Goal: Task Accomplishment & Management: Use online tool/utility

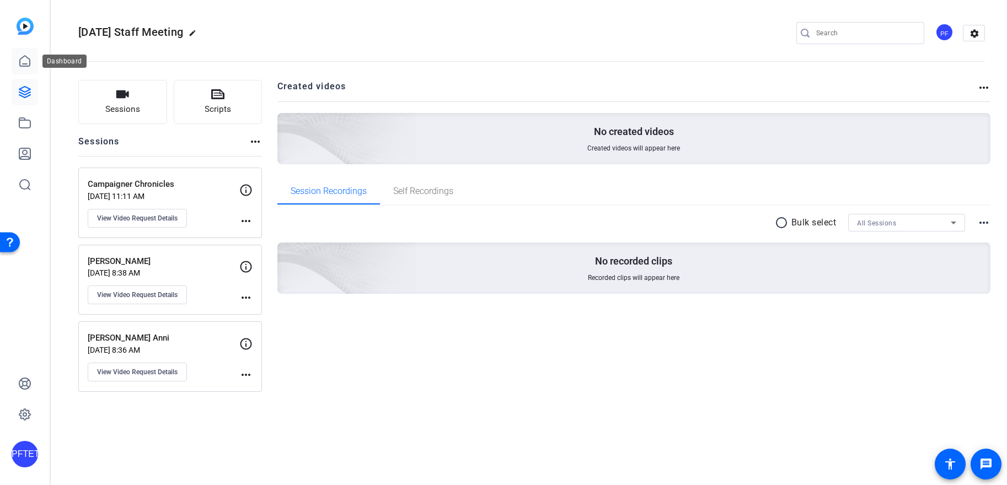
click at [31, 65] on icon at bounding box center [24, 61] width 13 height 13
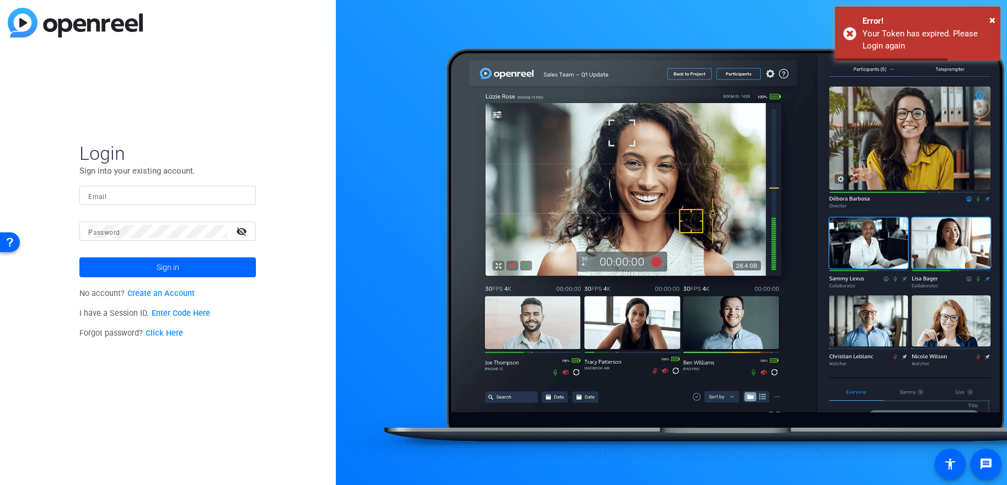
click at [182, 192] on input "Email" at bounding box center [167, 195] width 159 height 13
type input "[EMAIL_ADDRESS][DOMAIN_NAME]"
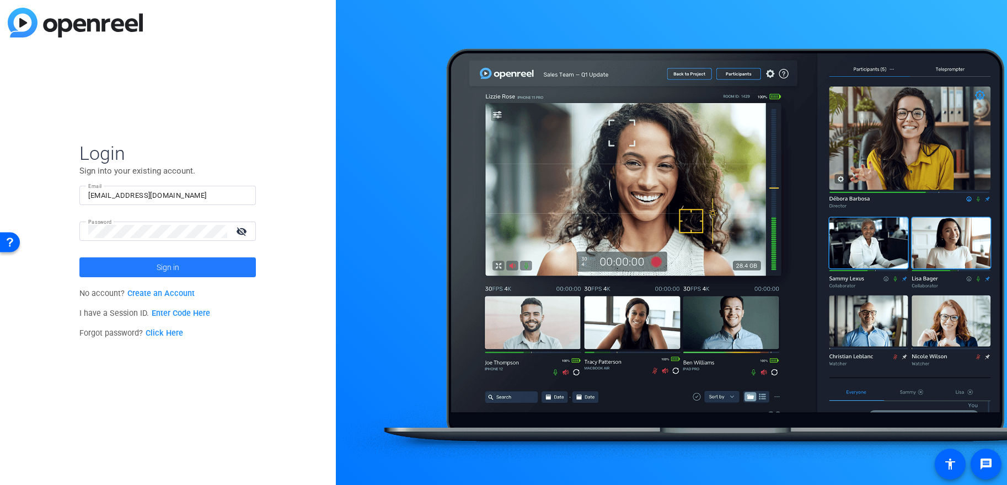
click at [235, 259] on span at bounding box center [167, 267] width 177 height 26
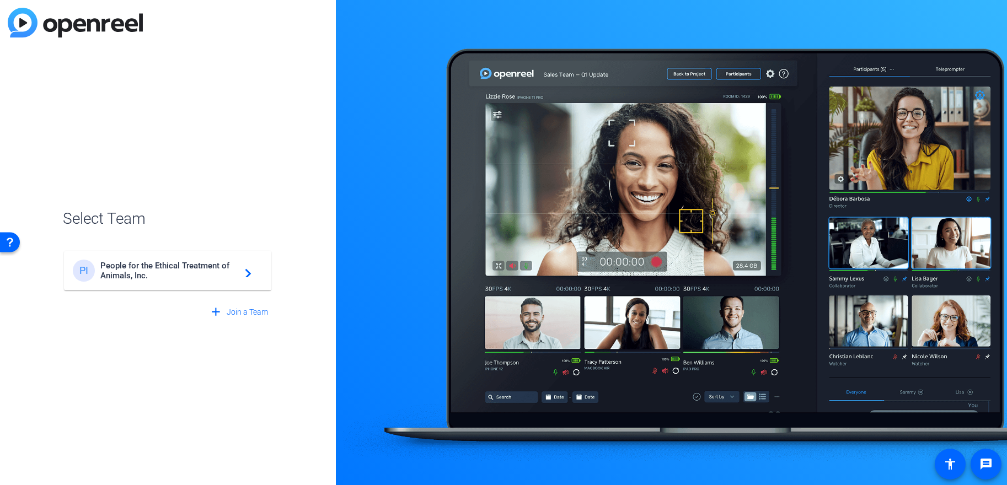
click at [210, 274] on span "People for the Ethical Treatment of Animals, Inc." at bounding box center [169, 271] width 138 height 20
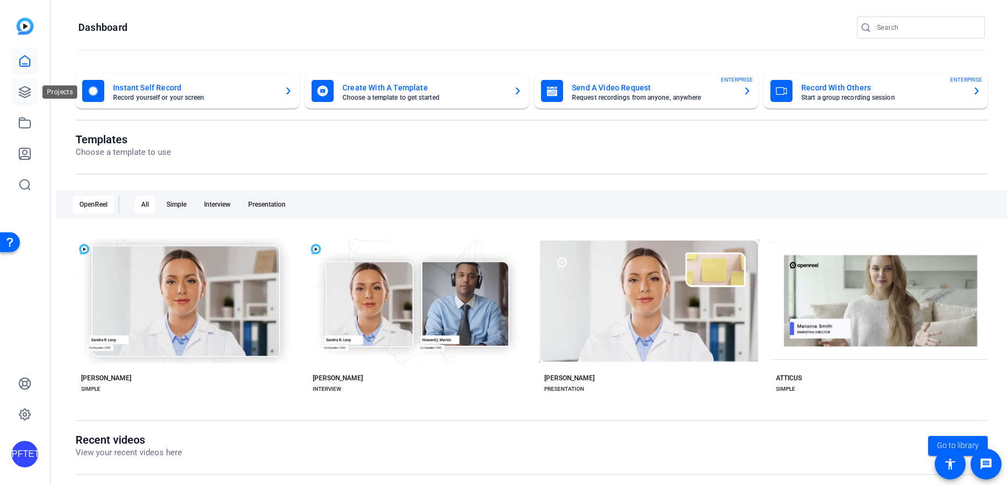
click at [22, 85] on link at bounding box center [25, 92] width 26 height 26
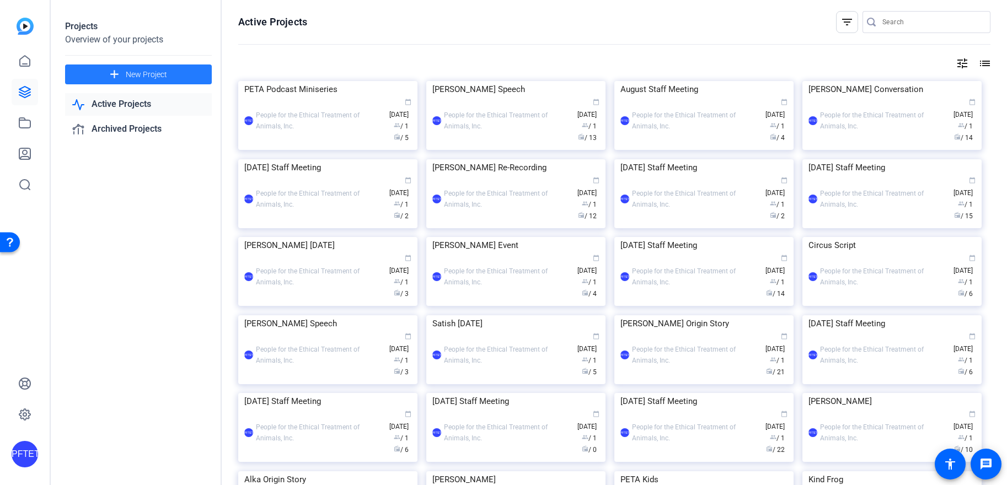
click at [136, 74] on span "New Project" at bounding box center [146, 75] width 41 height 12
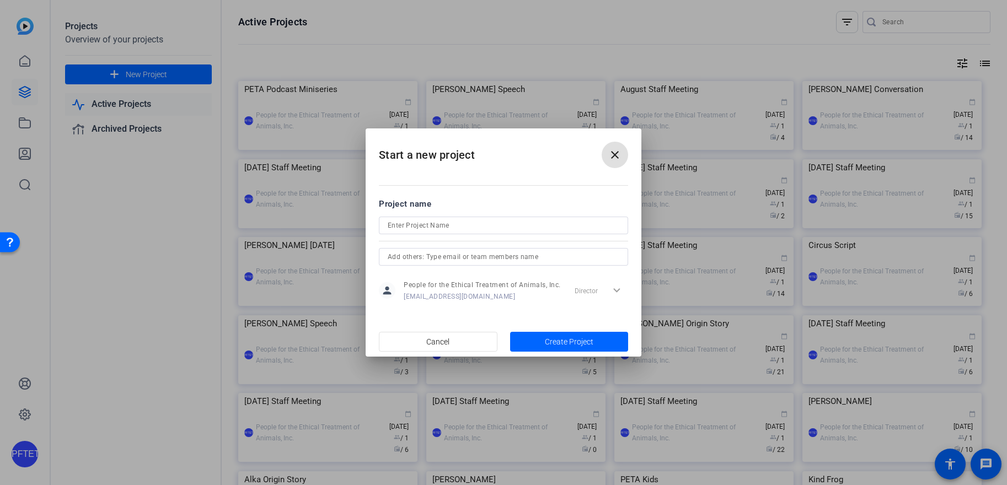
click at [427, 228] on input at bounding box center [504, 225] width 232 height 13
type input "[DATE] Staff Meeting"
click at [556, 338] on span "Create Project" at bounding box center [569, 343] width 49 height 12
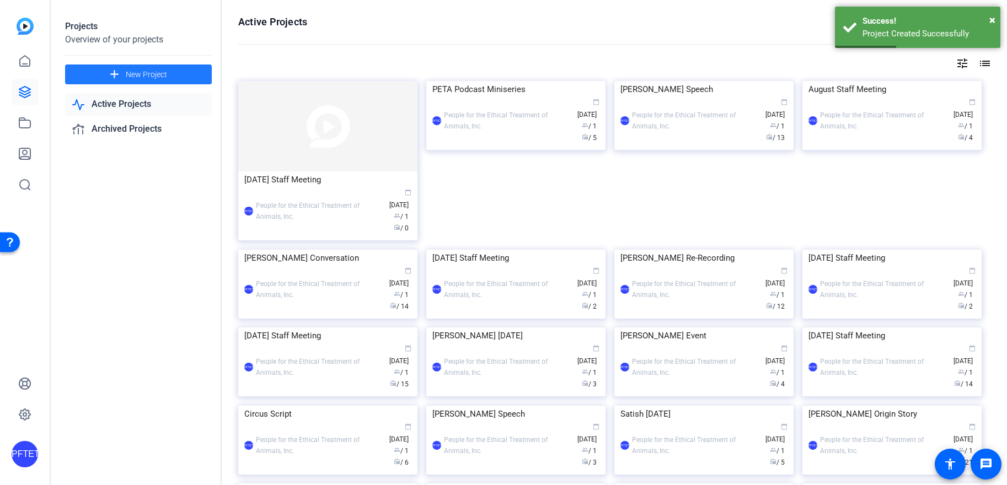
click at [338, 200] on div "PFTETOAI People for the Ethical Treatment of Animals, Inc. calendar_today [DATE…" at bounding box center [327, 211] width 167 height 46
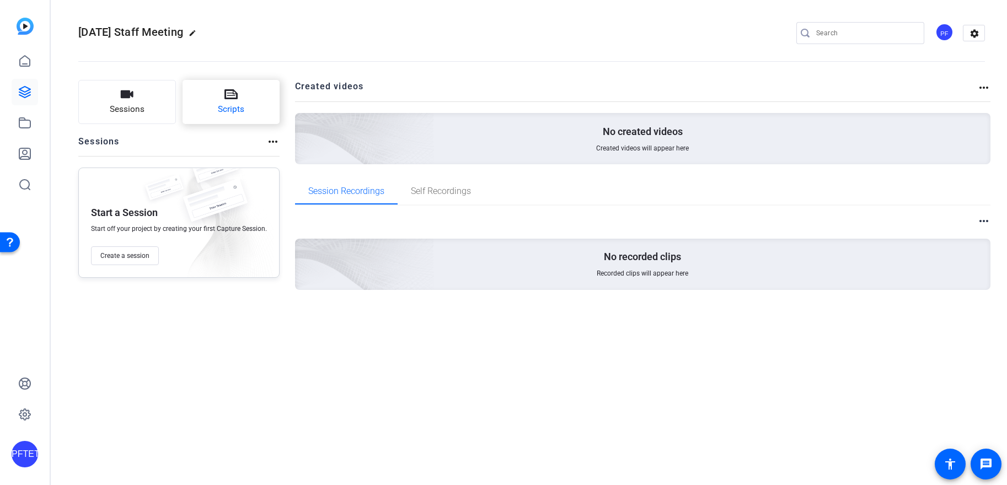
click at [225, 88] on button "Scripts" at bounding box center [232, 102] width 98 height 44
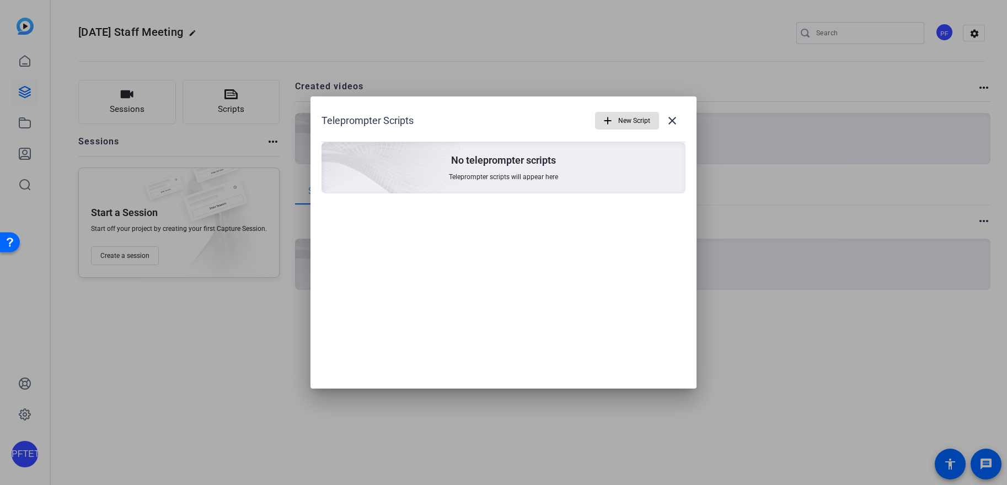
click at [611, 122] on mat-icon "add" at bounding box center [608, 121] width 12 height 12
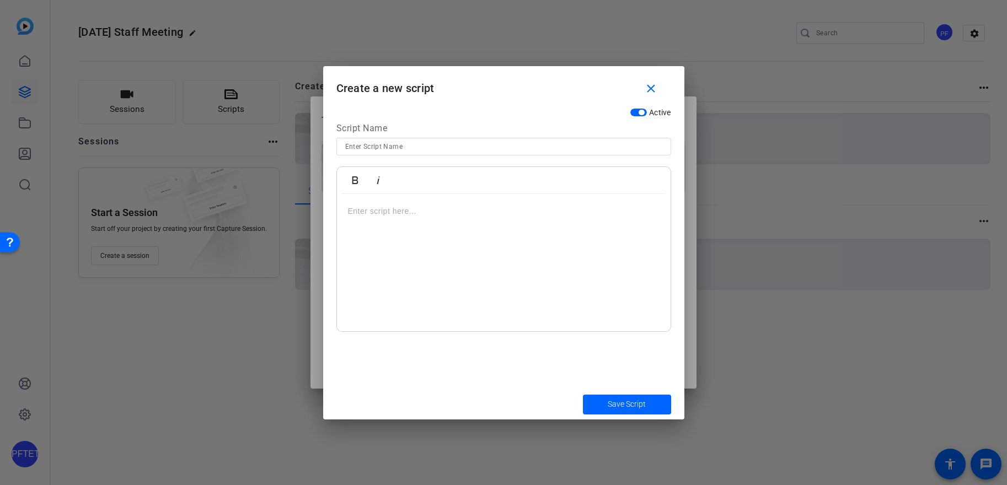
click at [428, 241] on div at bounding box center [504, 263] width 334 height 138
click at [558, 254] on div at bounding box center [504, 263] width 334 height 138
drag, startPoint x: 558, startPoint y: 254, endPoint x: 471, endPoint y: 274, distance: 90.1
click at [471, 274] on div at bounding box center [504, 263] width 334 height 138
click at [424, 233] on div at bounding box center [504, 263] width 334 height 138
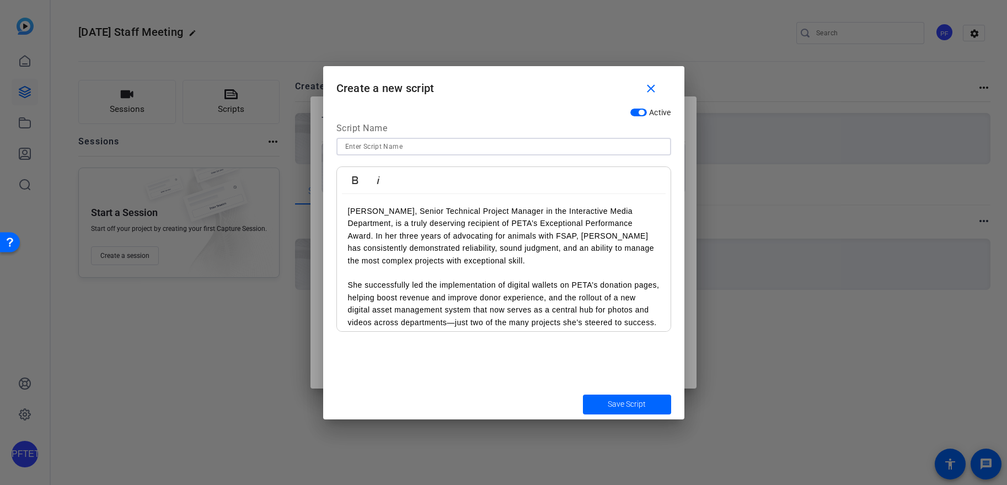
click at [518, 140] on input at bounding box center [503, 146] width 317 height 13
paste input "[PERSON_NAME] Exceptional Performance Award Speech for October Staff Meeting"
type input "[PERSON_NAME] Exceptional Performance Award Speech for October Staff Meeting"
click at [620, 397] on span "submit" at bounding box center [627, 405] width 88 height 26
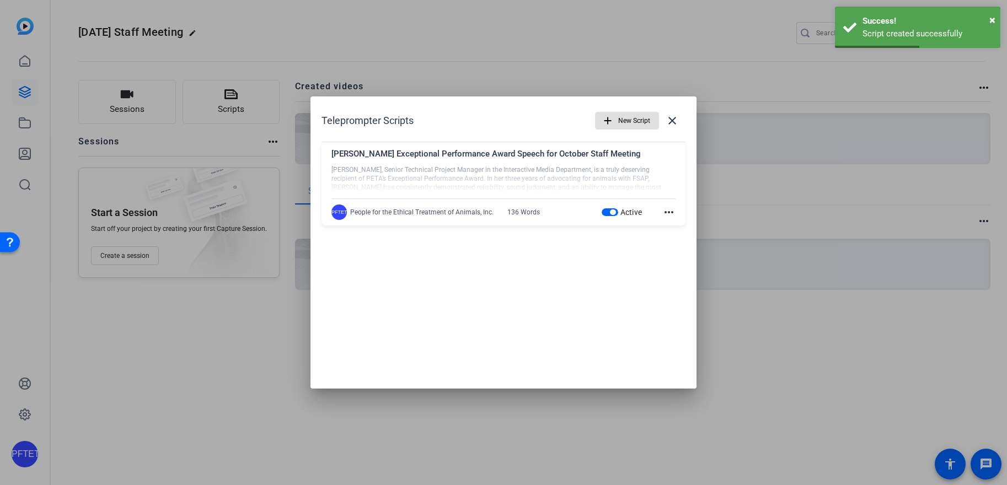
click at [626, 121] on span "New Script" at bounding box center [634, 120] width 32 height 21
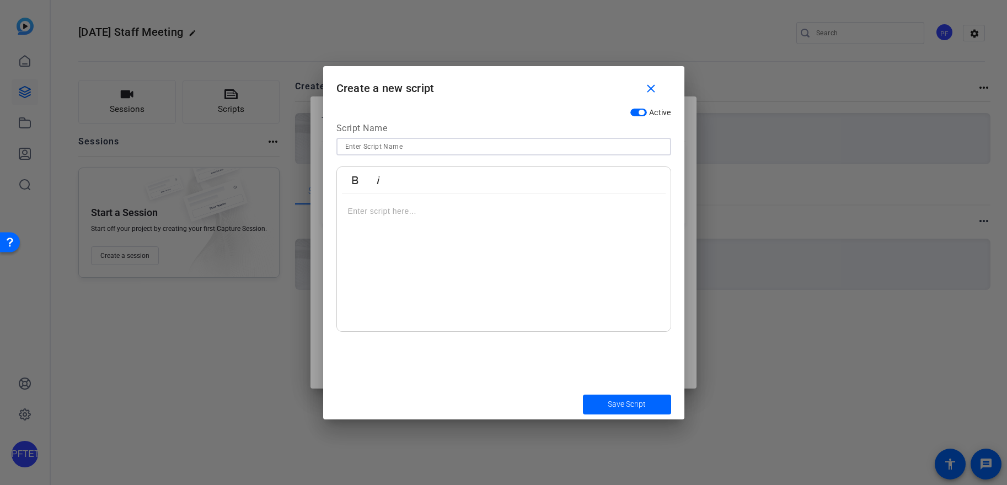
click at [495, 145] on input at bounding box center [503, 146] width 317 height 13
paste input "[PERSON_NAME] 10-year Anniversary Video"
type input "[PERSON_NAME] 10-year Anniversary Video"
click at [470, 224] on div at bounding box center [504, 263] width 334 height 138
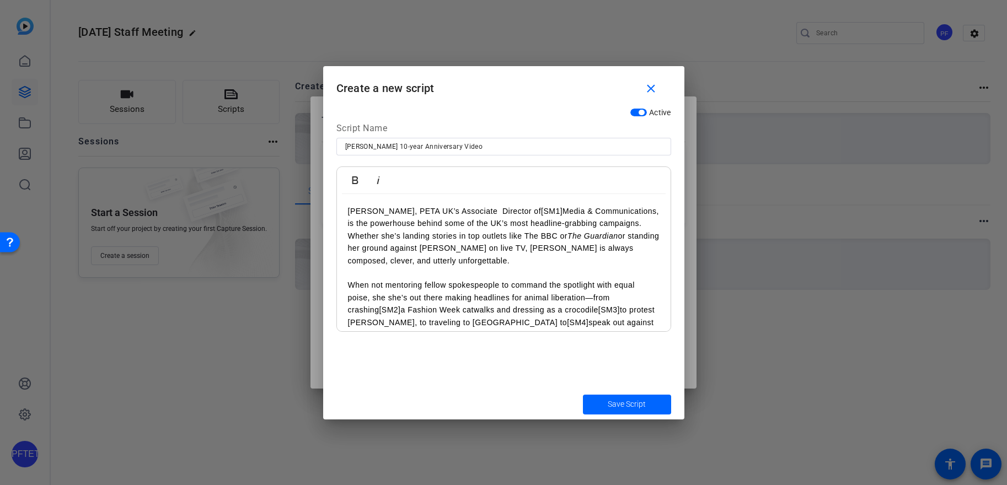
scroll to position [573, 0]
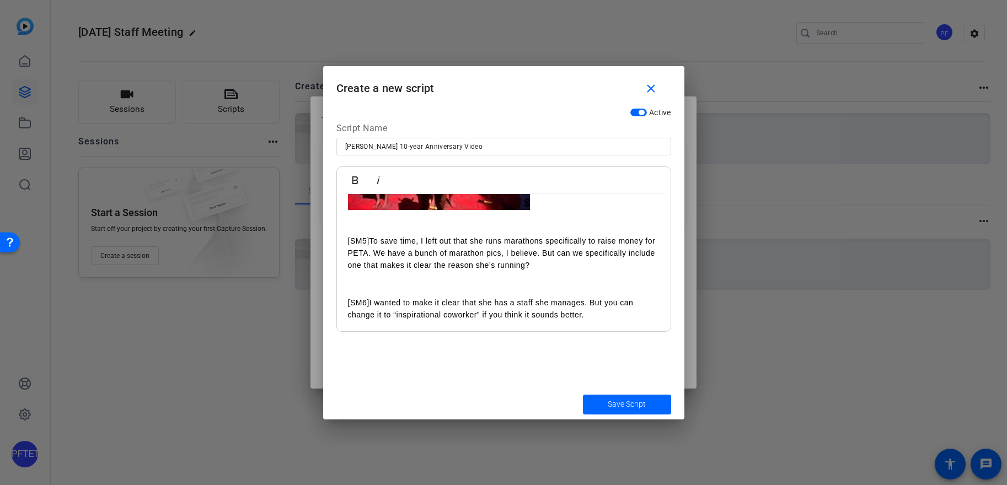
click at [541, 210] on p "[SM4]" at bounding box center [504, 139] width 312 height 142
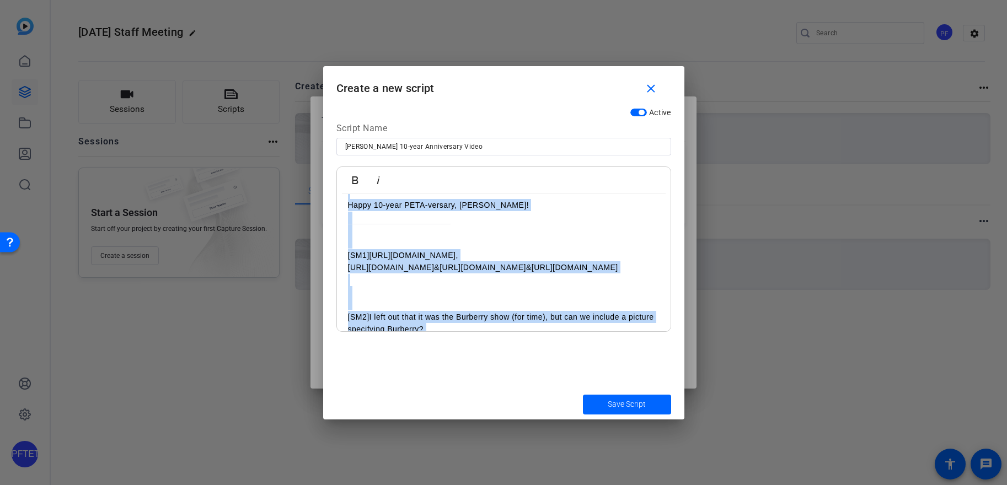
scroll to position [183, 0]
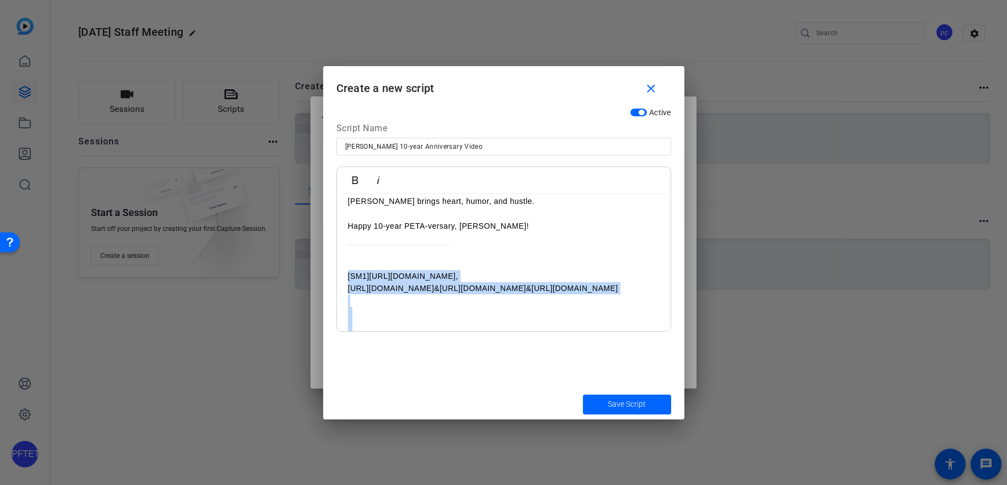
drag, startPoint x: 364, startPoint y: 243, endPoint x: 353, endPoint y: 266, distance: 25.9
click at [353, 266] on div "[SM1] [URL][DOMAIN_NAME] , [URL][DOMAIN_NAME] & [URL][DOMAIN_NAME] & [URL][DOMA…" at bounding box center [504, 400] width 312 height 284
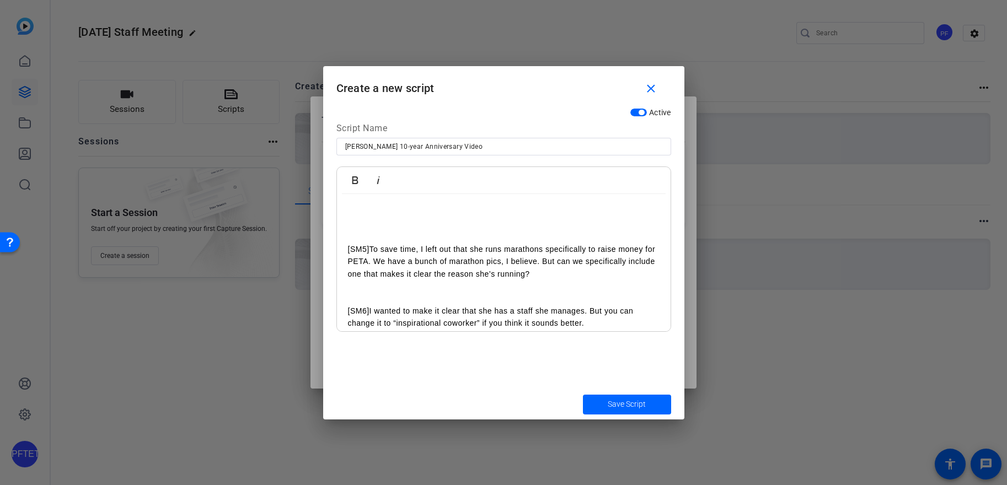
scroll to position [255, 0]
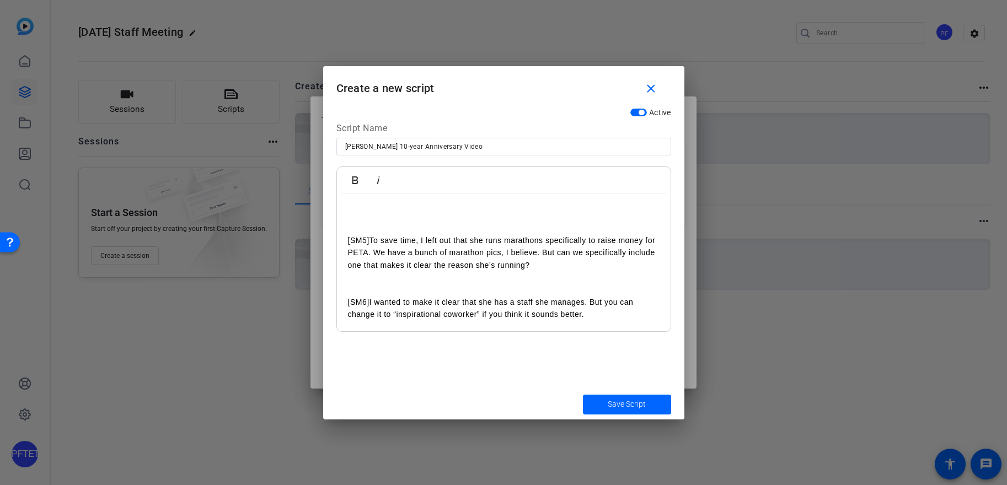
click at [593, 312] on p "[SM6] I wanted to make it clear that she has a staff she manages. But you can c…" at bounding box center [504, 308] width 312 height 25
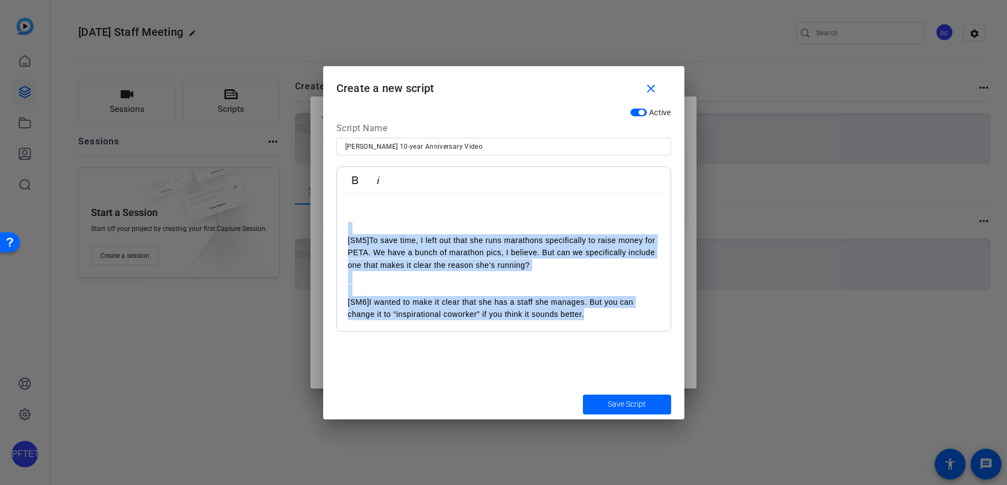
drag, startPoint x: 606, startPoint y: 314, endPoint x: 359, endPoint y: 210, distance: 268.2
click at [359, 210] on div "[SM5] To save time, I left out that she runs marathons specifically to raise mo…" at bounding box center [504, 265] width 312 height 111
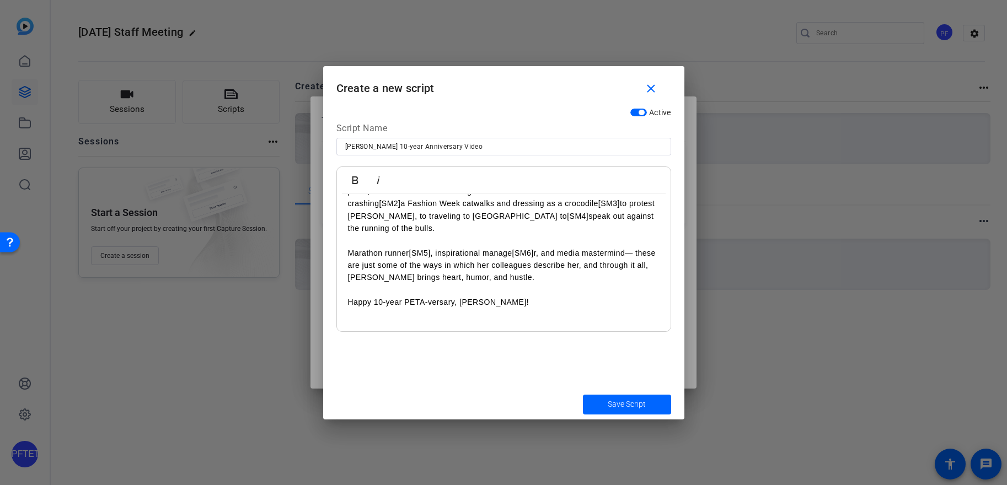
scroll to position [106, 0]
click at [404, 319] on p at bounding box center [504, 315] width 312 height 12
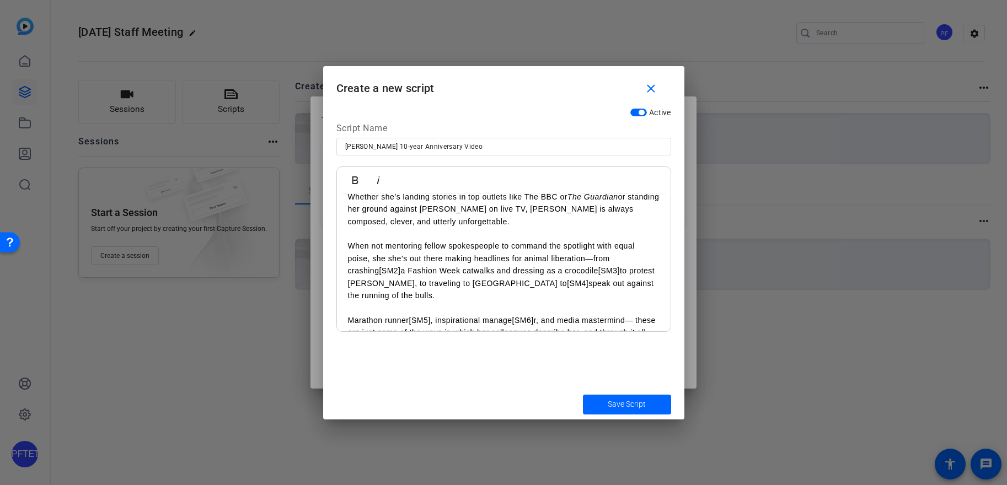
scroll to position [94, 0]
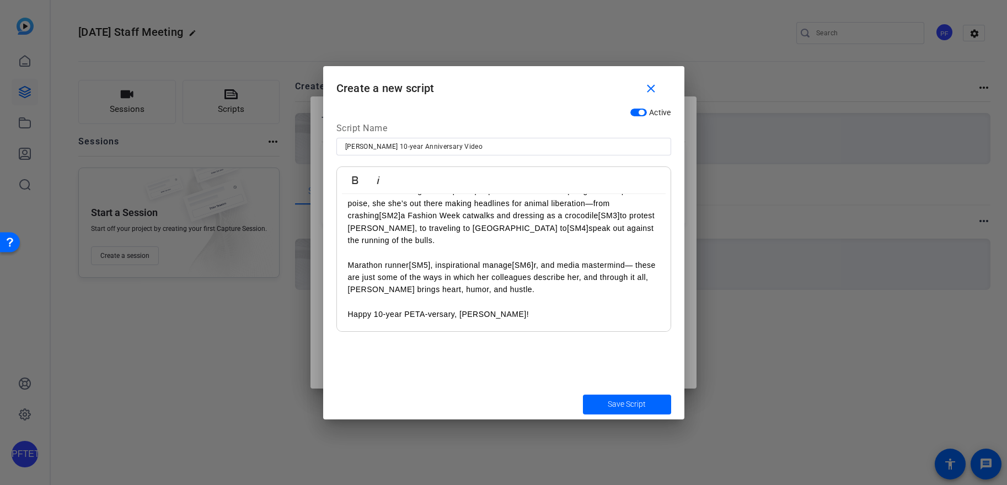
click at [534, 261] on link "[SM6]" at bounding box center [524, 265] width 22 height 9
click at [431, 263] on p "Marathon runner [SM5] , inspirational manage r, and media mastermind— these are…" at bounding box center [504, 277] width 312 height 37
click at [515, 227] on p "When not mentoring fellow spokespeople to command the spotlight with equal pois…" at bounding box center [504, 216] width 312 height 62
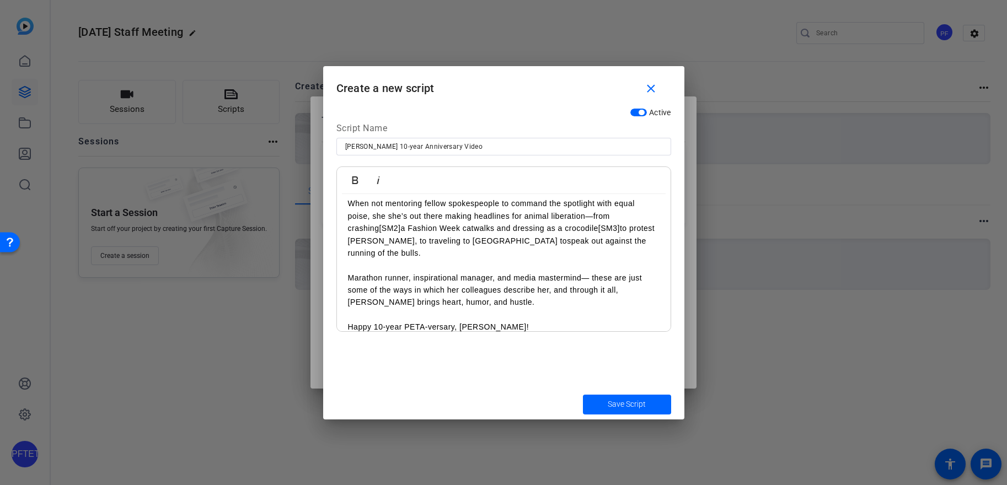
click at [620, 226] on link "[SM3]" at bounding box center [610, 228] width 22 height 9
click at [402, 226] on p "When not mentoring fellow spokespeople to command the spotlight with equal pois…" at bounding box center [504, 229] width 312 height 62
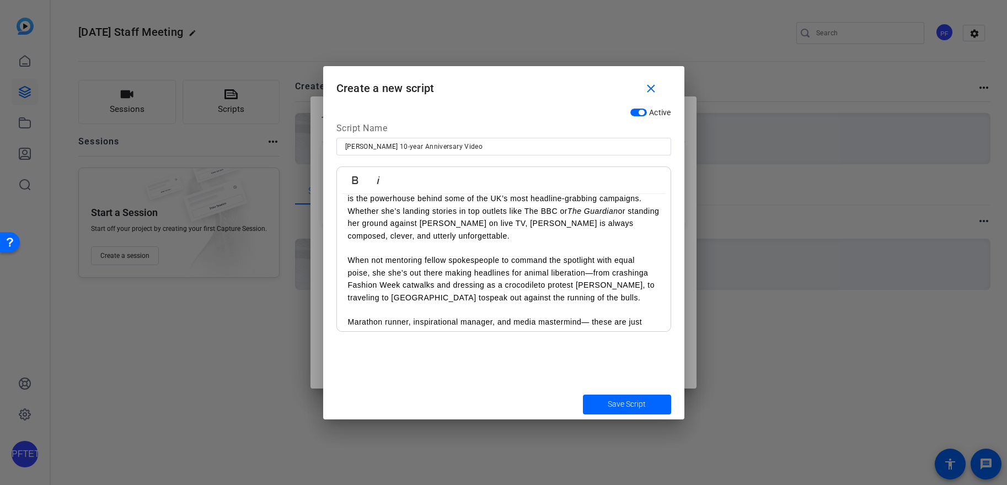
scroll to position [13, 0]
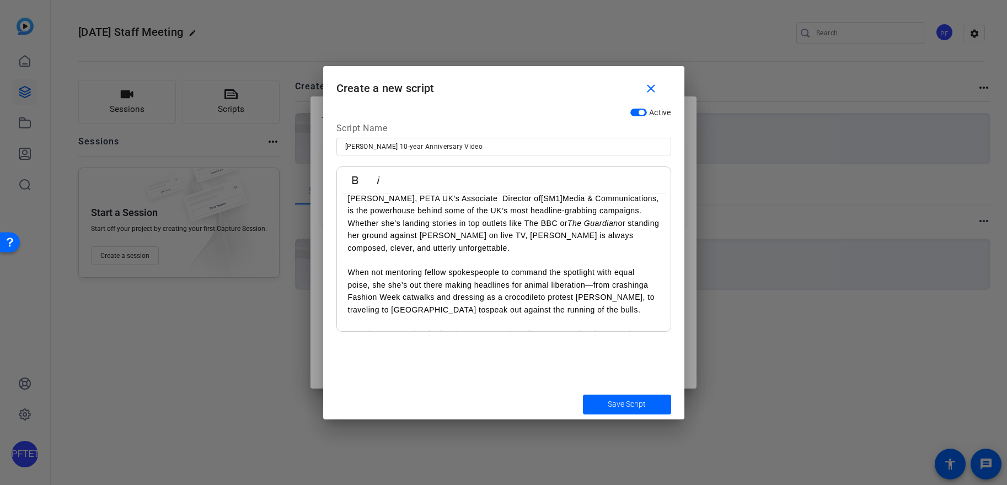
click at [490, 196] on p "[PERSON_NAME], PETA UK’s Associate Director of [SM1] Media & Communications, is…" at bounding box center [504, 224] width 312 height 62
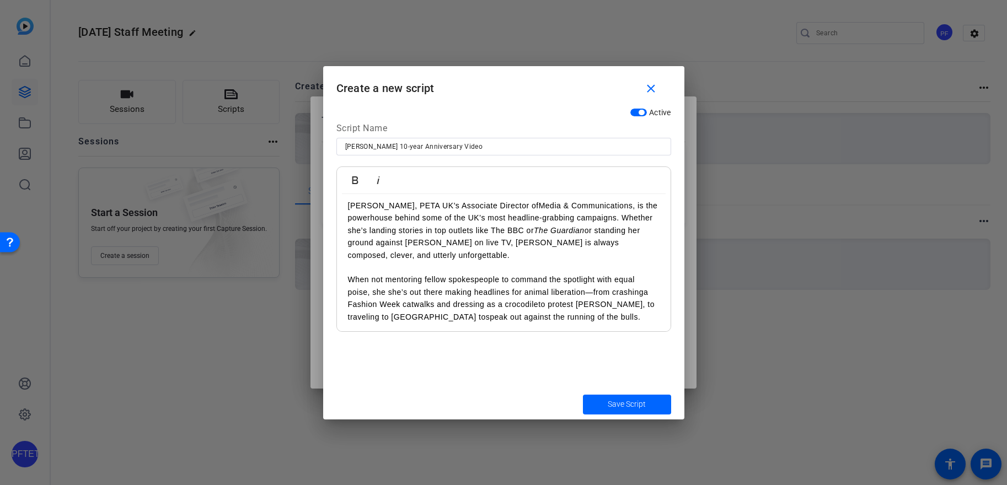
scroll to position [0, 0]
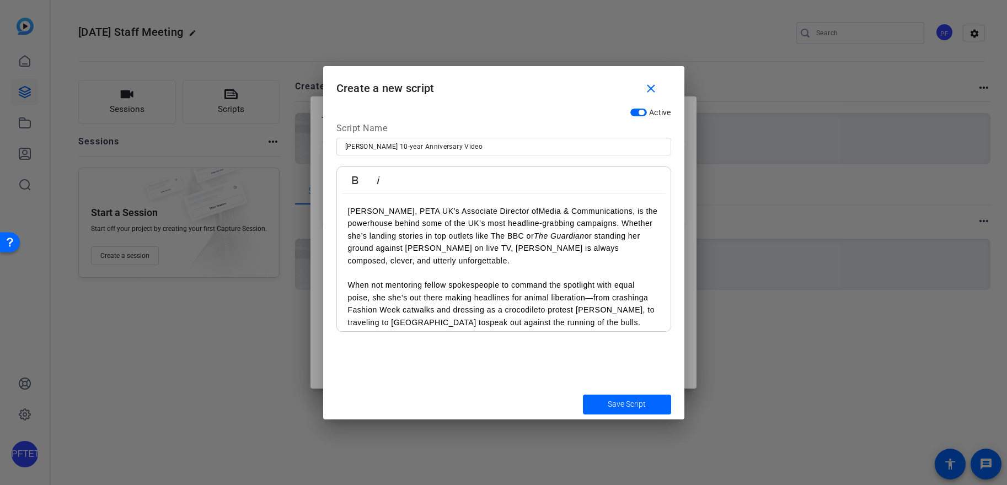
click at [345, 209] on div "[PERSON_NAME], PETA UK’s Associate Director of Media & Communications, is the p…" at bounding box center [504, 304] width 334 height 220
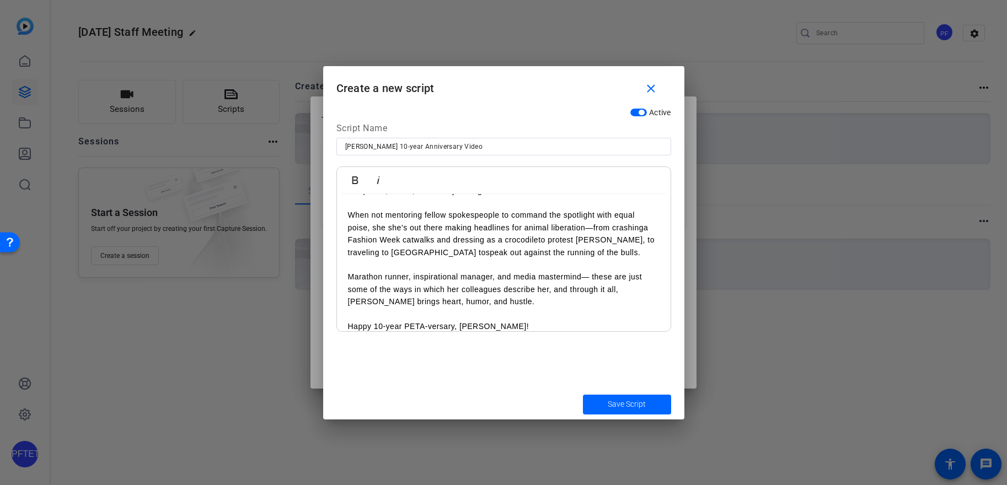
scroll to position [82, 0]
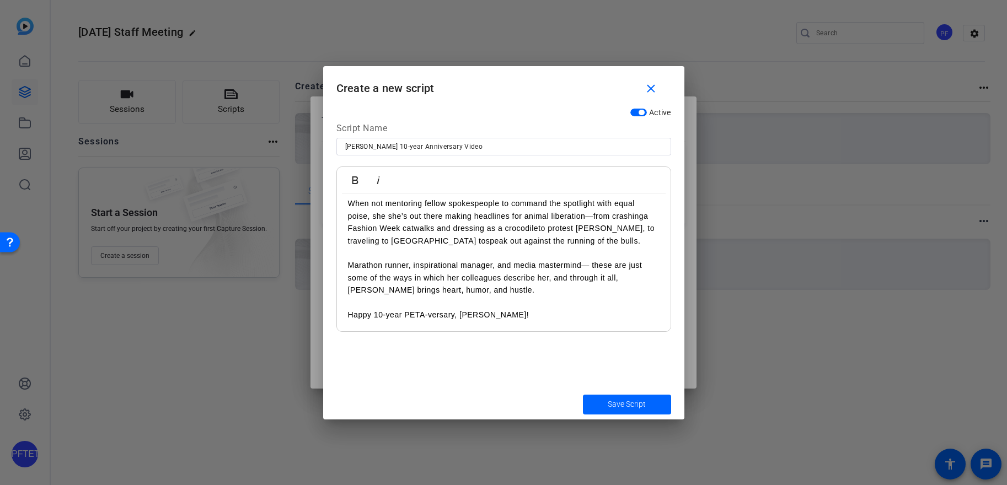
click at [633, 402] on span "Save Script" at bounding box center [627, 405] width 38 height 12
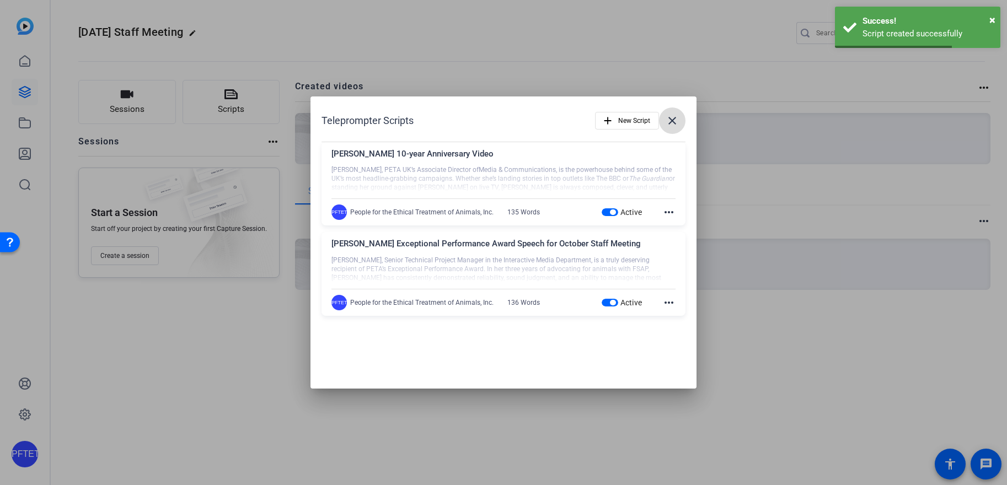
click at [669, 122] on mat-icon "close" at bounding box center [672, 120] width 13 height 13
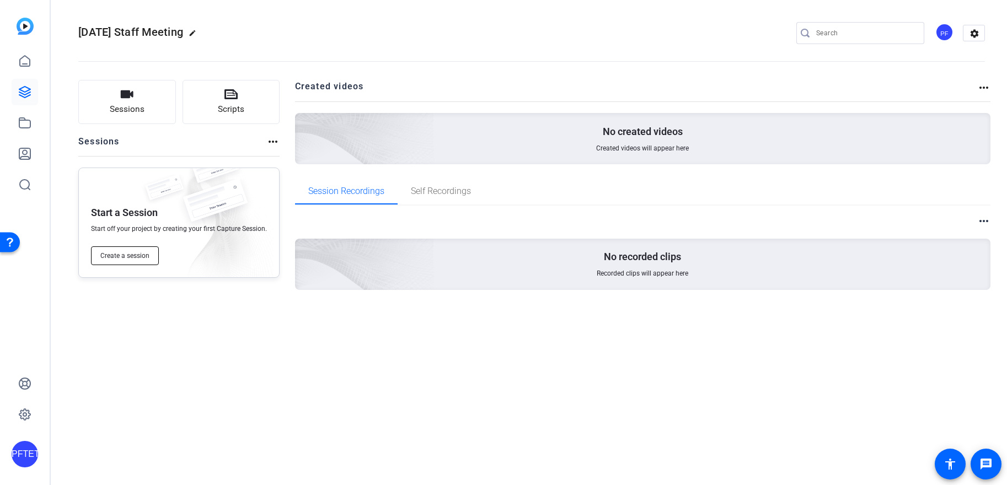
click at [149, 258] on span "Create a session" at bounding box center [124, 256] width 49 height 9
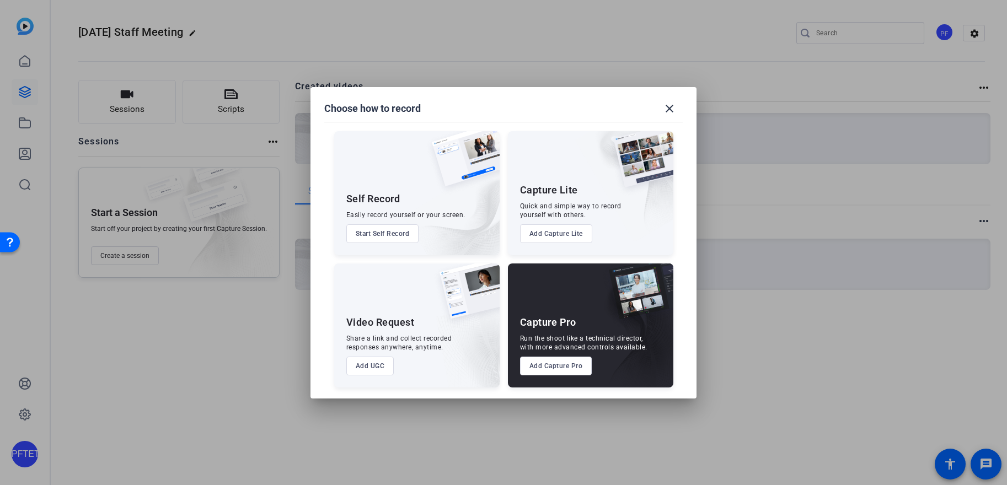
click at [380, 369] on button "Add UGC" at bounding box center [370, 366] width 48 height 19
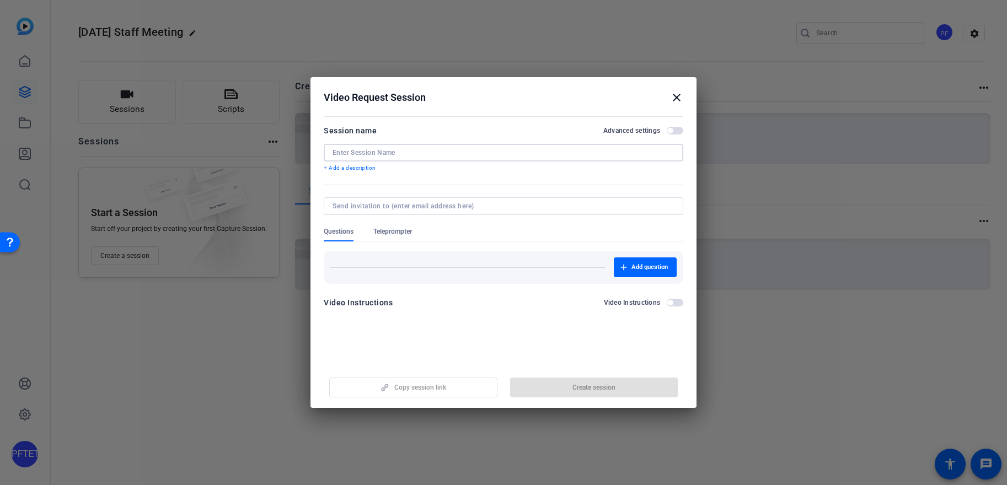
click at [397, 153] on input at bounding box center [504, 152] width 342 height 9
paste input "[PERSON_NAME], PETA UK’s Associate Director of"
type input "[PERSON_NAME], PETA UK’s Associate Director of"
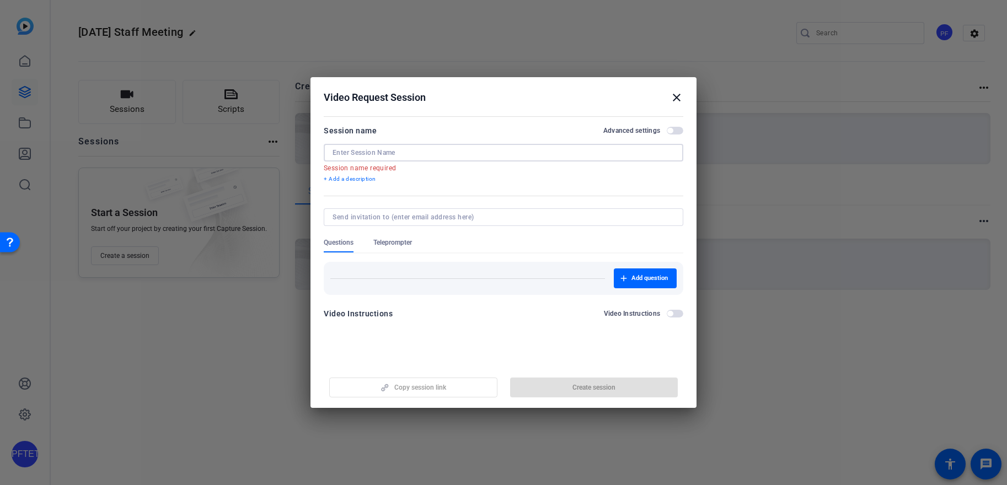
click at [451, 152] on input at bounding box center [504, 152] width 342 height 9
paste input "[PERSON_NAME] 10-year Anniversary Video"
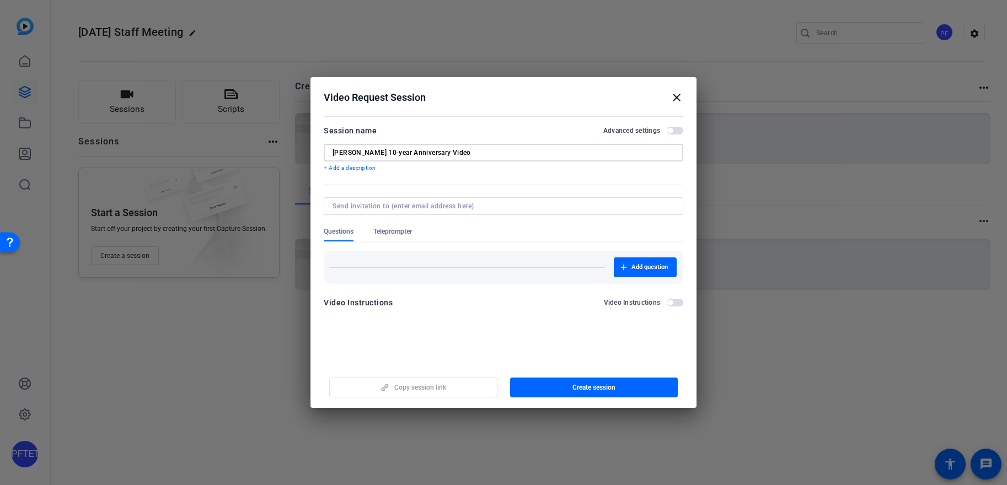
type input "[PERSON_NAME] 10-year Anniversary Video"
click at [403, 231] on span "Teleprompter" at bounding box center [392, 231] width 39 height 9
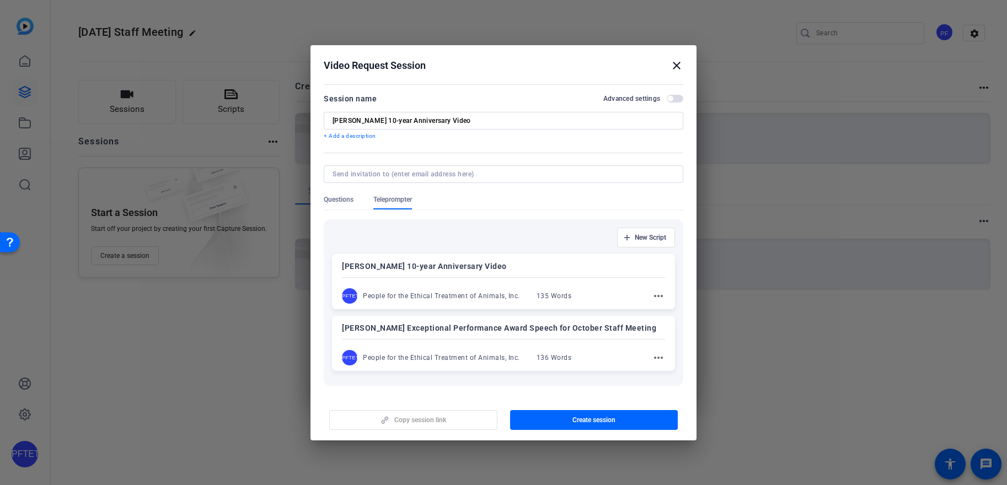
click at [529, 264] on p "[PERSON_NAME] 10-year Anniversary Video" at bounding box center [503, 266] width 323 height 13
click at [597, 417] on span "Create session" at bounding box center [594, 420] width 43 height 9
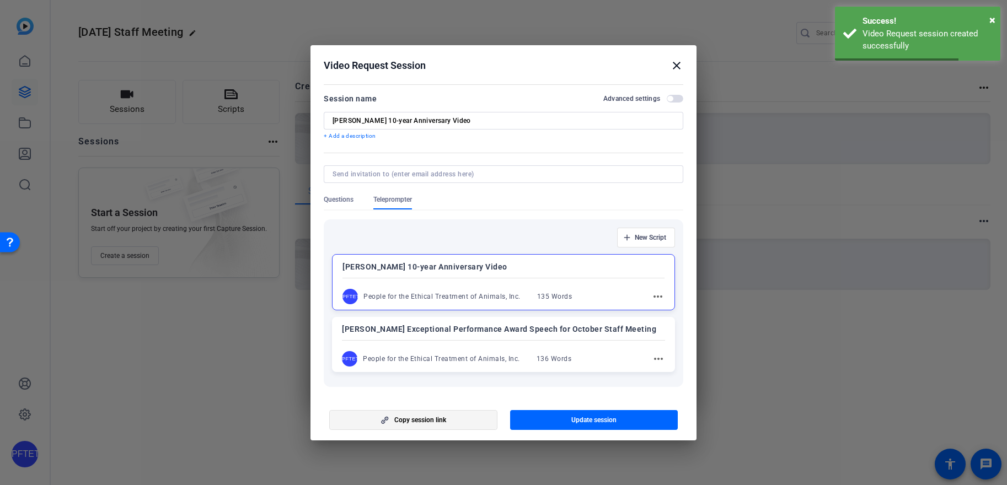
click at [456, 418] on span "button" at bounding box center [413, 420] width 167 height 26
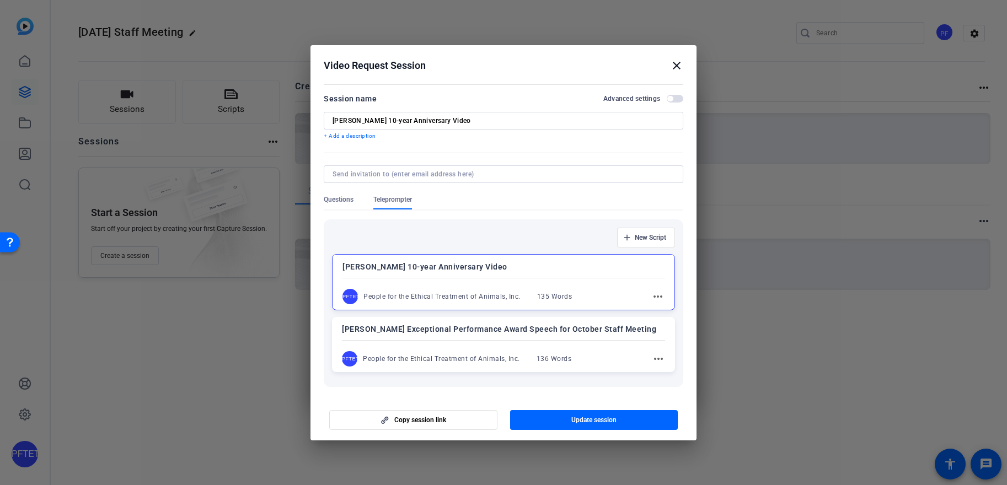
click at [674, 66] on mat-icon "close" at bounding box center [676, 65] width 13 height 13
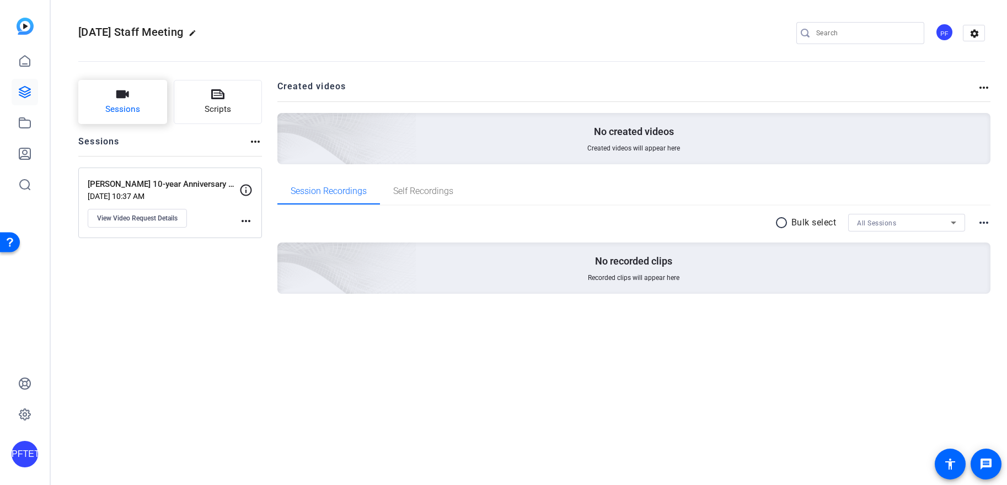
click at [146, 114] on button "Sessions" at bounding box center [122, 102] width 89 height 44
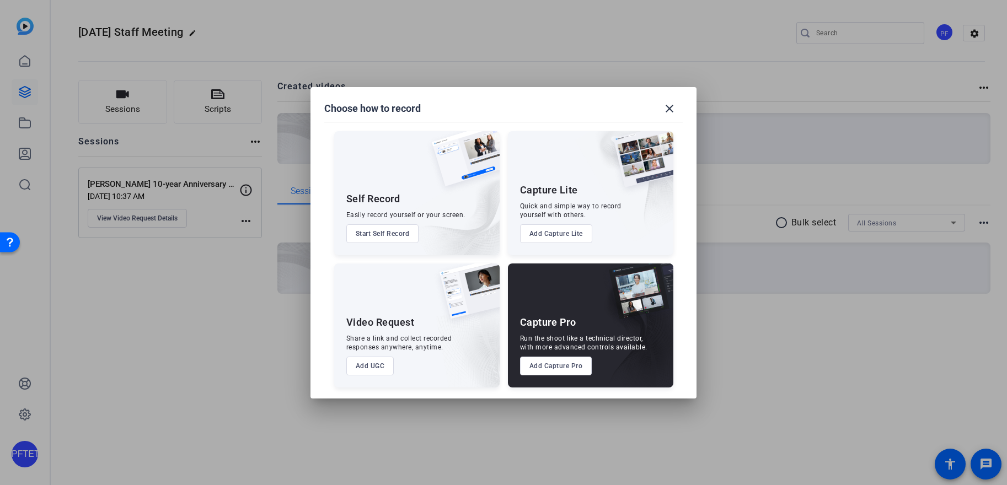
click at [382, 365] on button "Add UGC" at bounding box center [370, 366] width 48 height 19
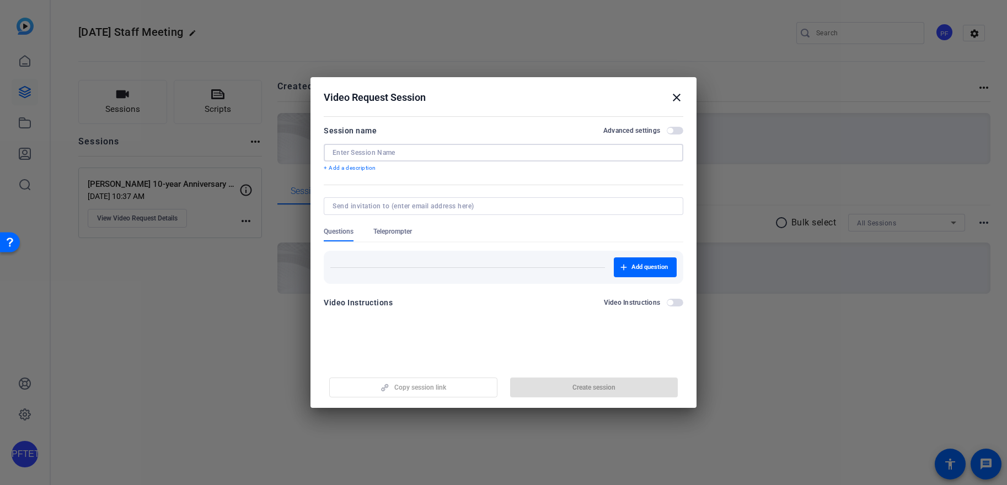
click at [498, 154] on input at bounding box center [504, 152] width 342 height 9
paste input "[PERSON_NAME] Exceptional Performance Award Speech fo"
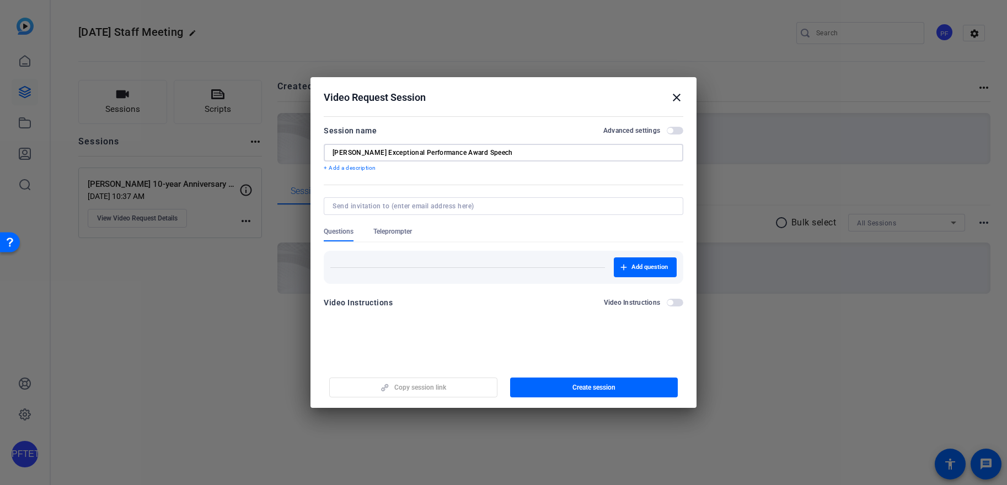
type input "[PERSON_NAME] Exceptional Performance Award Speech"
click at [405, 229] on span "Teleprompter" at bounding box center [392, 231] width 39 height 9
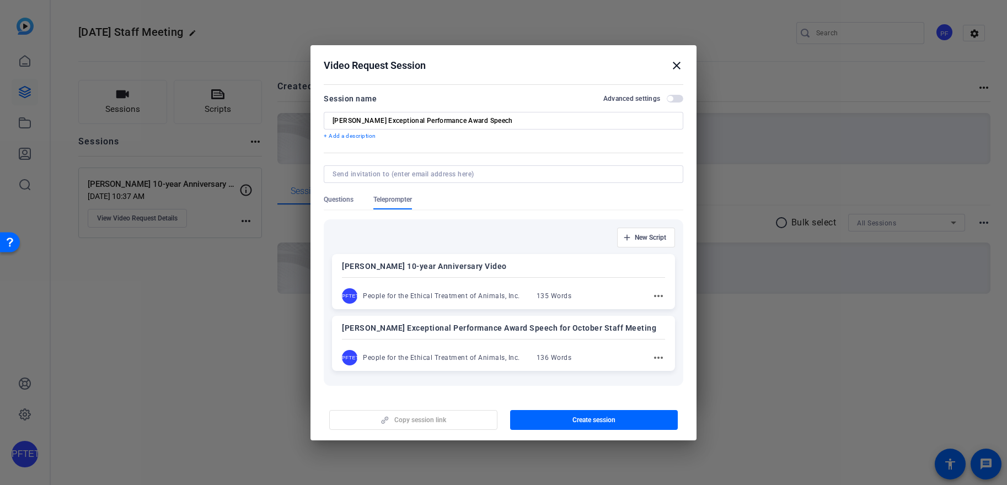
click at [483, 330] on p "[PERSON_NAME] Exceptional Performance Award Speech for October Staff Meeting" at bounding box center [503, 328] width 323 height 13
click at [562, 414] on span "button" at bounding box center [594, 420] width 168 height 26
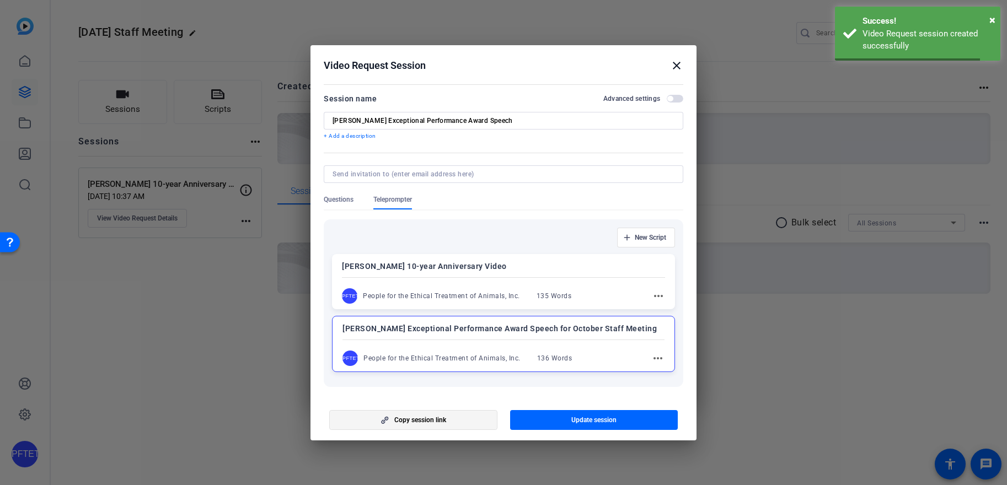
click at [465, 418] on span "button" at bounding box center [413, 420] width 167 height 26
click at [671, 63] on mat-icon "close" at bounding box center [676, 65] width 13 height 13
